Goal: Obtain resource: Obtain resource

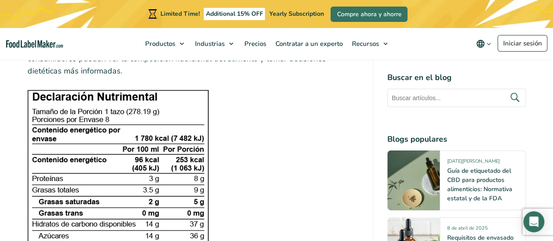
scroll to position [1224, 0]
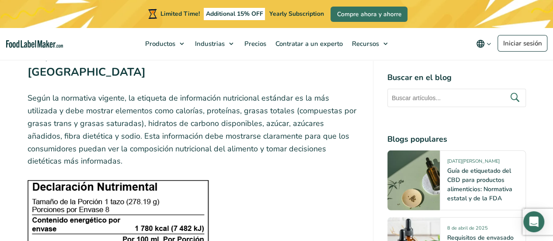
drag, startPoint x: 127, startPoint y: 179, endPoint x: 74, endPoint y: 159, distance: 56.6
drag, startPoint x: 87, startPoint y: 164, endPoint x: 106, endPoint y: 209, distance: 48.6
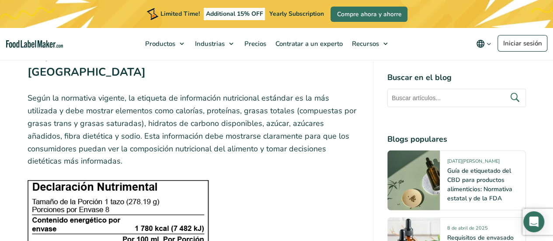
drag, startPoint x: 119, startPoint y: 183, endPoint x: 293, endPoint y: 219, distance: 177.7
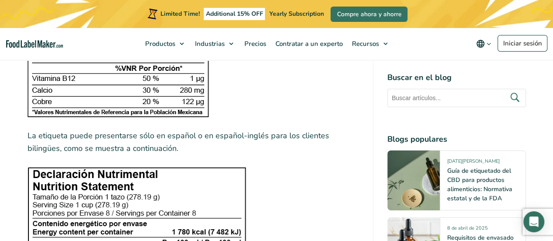
scroll to position [1530, 0]
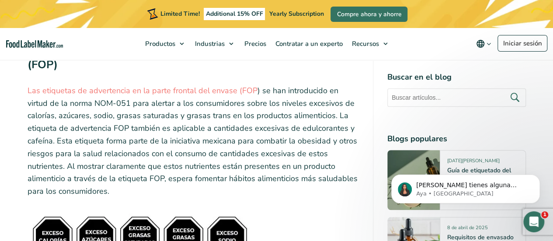
scroll to position [3673, 0]
